Goal: Information Seeking & Learning: Learn about a topic

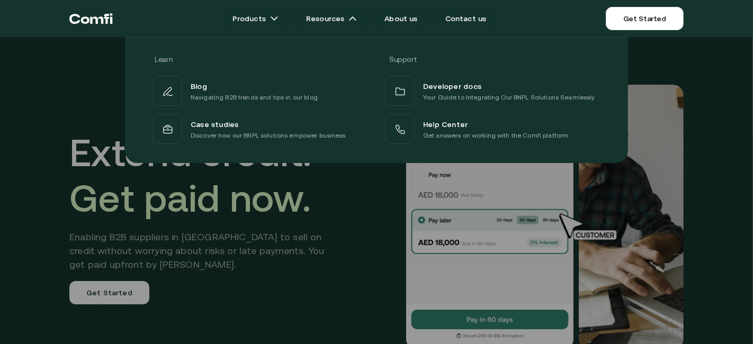
click at [338, 229] on div at bounding box center [376, 209] width 753 height 344
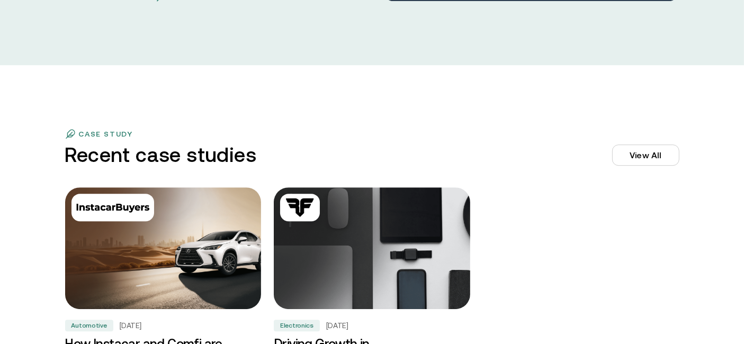
scroll to position [3194, 0]
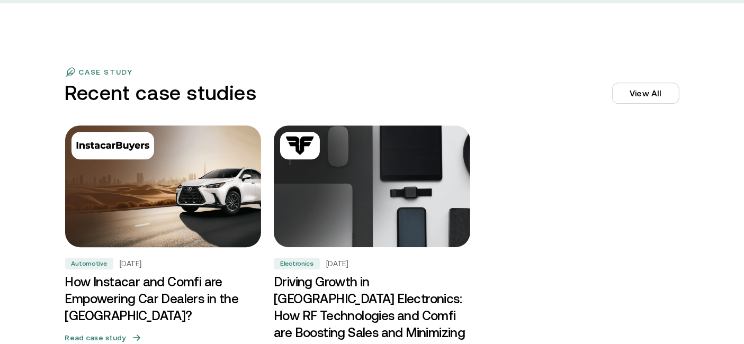
click at [215, 192] on img at bounding box center [163, 187] width 206 height 128
click at [133, 281] on h3 "How Instacar and Comfi are Empowering Car Dealers in the [GEOGRAPHIC_DATA]?" at bounding box center [163, 299] width 196 height 51
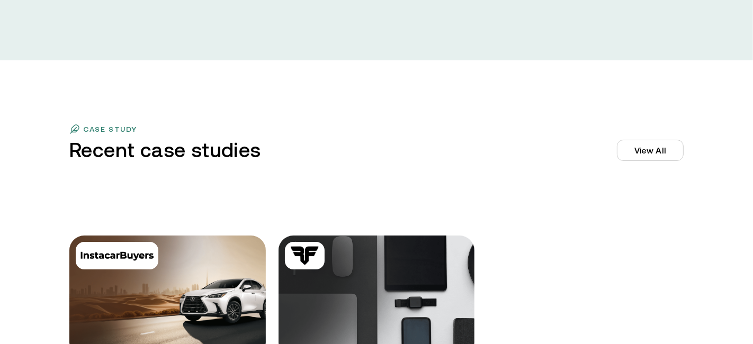
scroll to position [3194, 0]
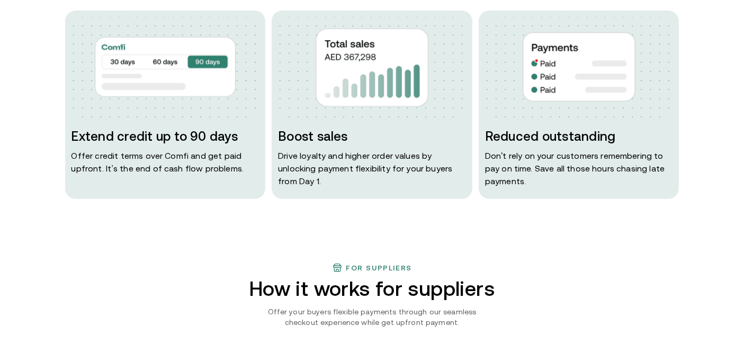
scroll to position [501, 0]
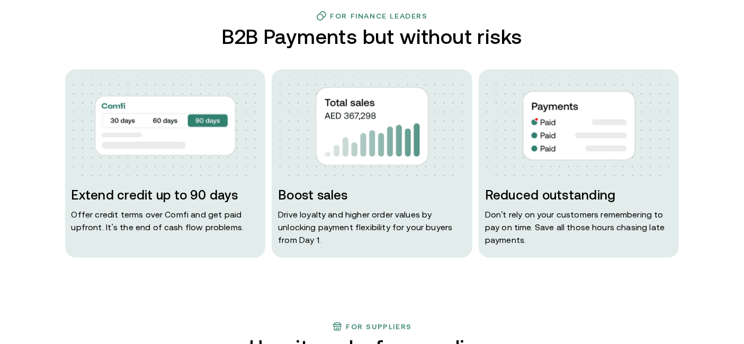
click at [83, 103] on img at bounding box center [165, 126] width 188 height 101
click at [161, 137] on img at bounding box center [165, 126] width 141 height 76
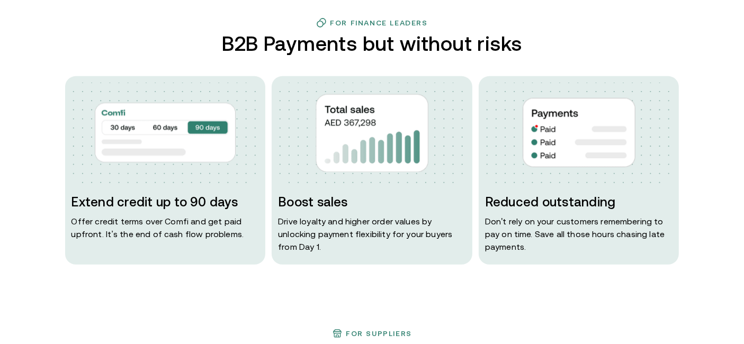
scroll to position [493, 0]
